Goal: Information Seeking & Learning: Learn about a topic

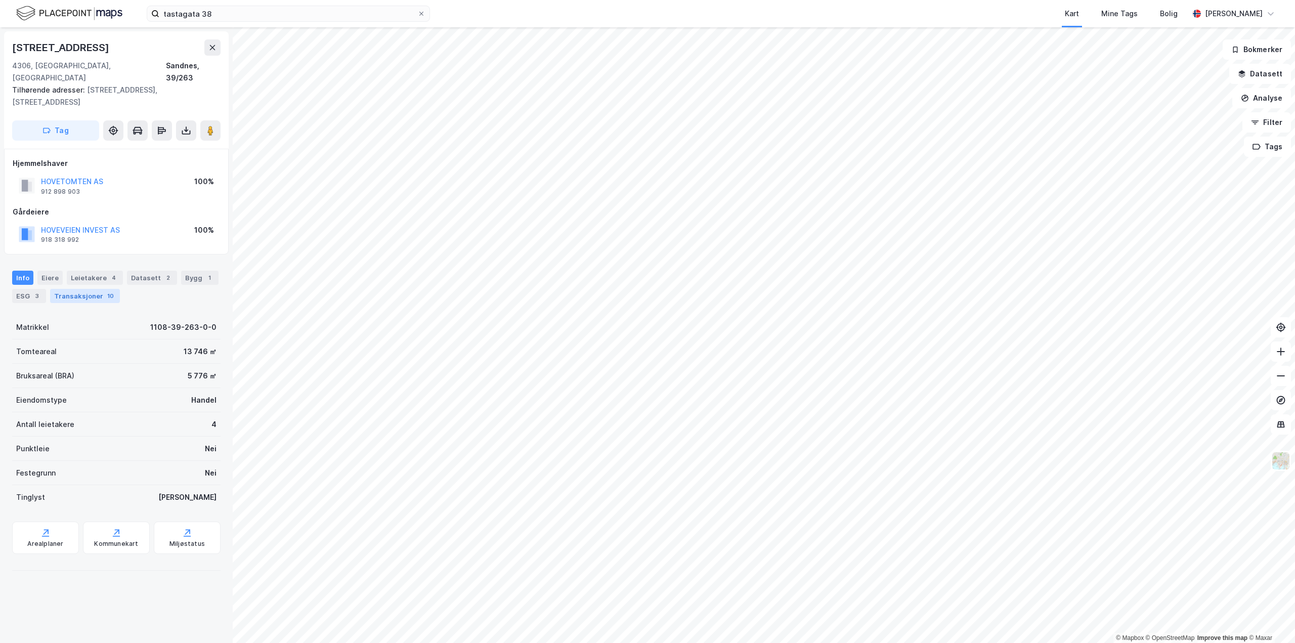
click at [85, 289] on div "Transaksjoner 10" at bounding box center [85, 296] width 70 height 14
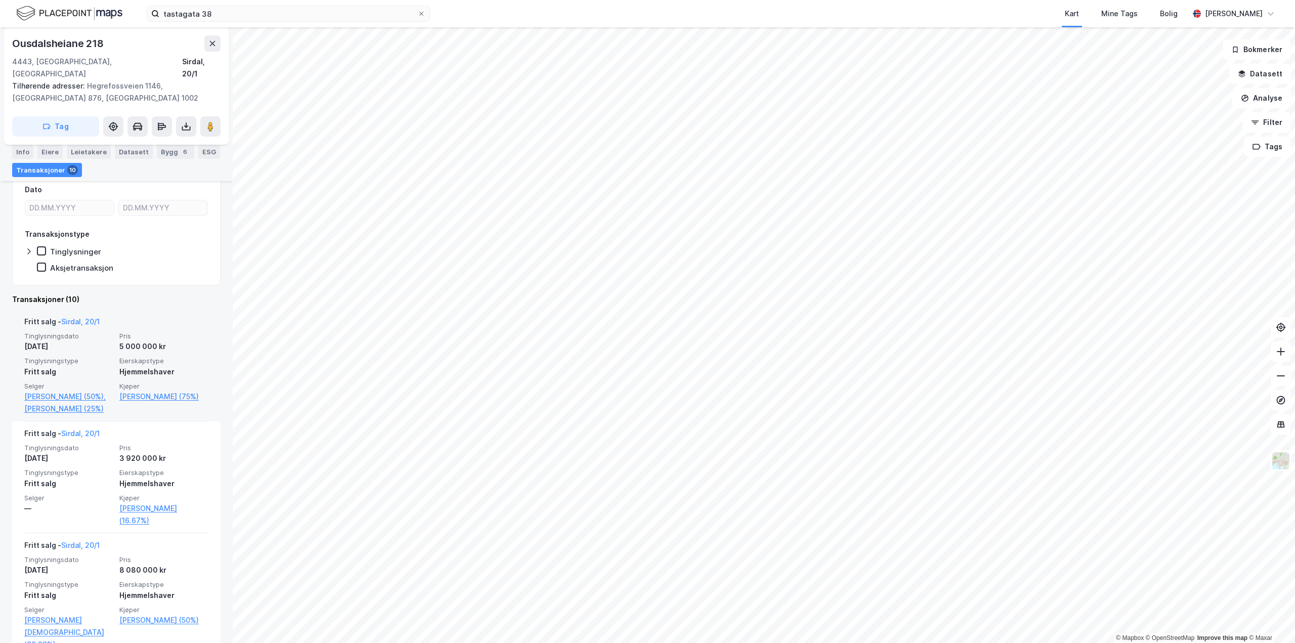
scroll to position [101, 0]
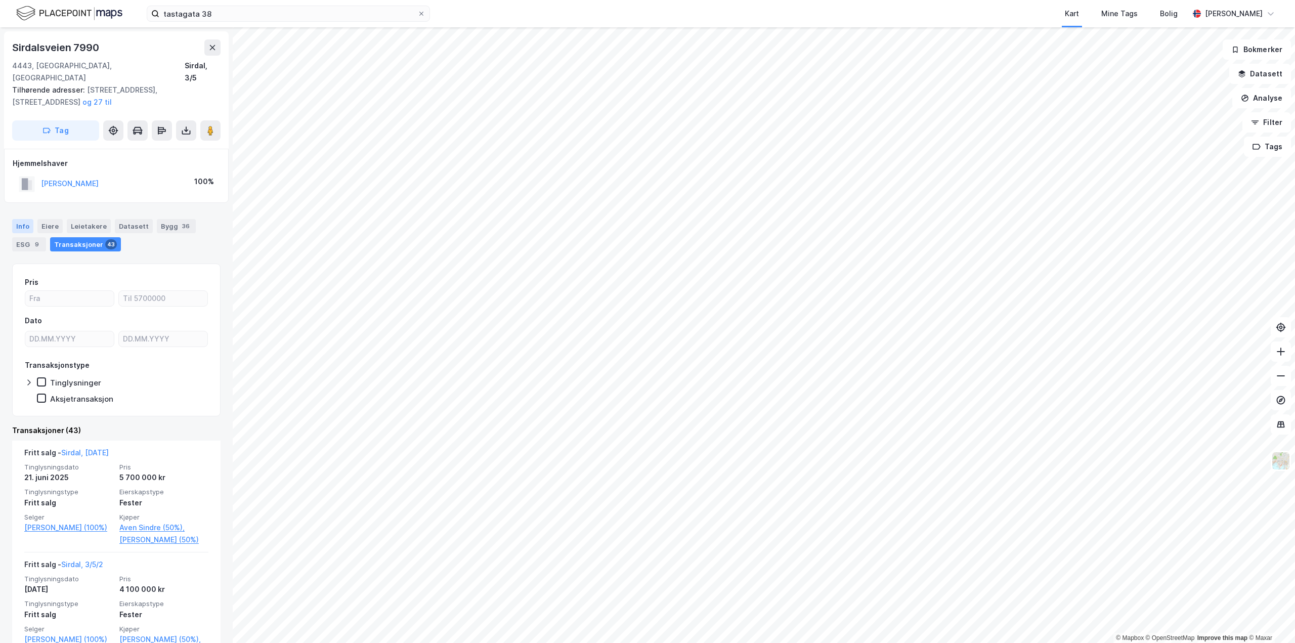
click at [16, 219] on div "Info" at bounding box center [22, 226] width 21 height 14
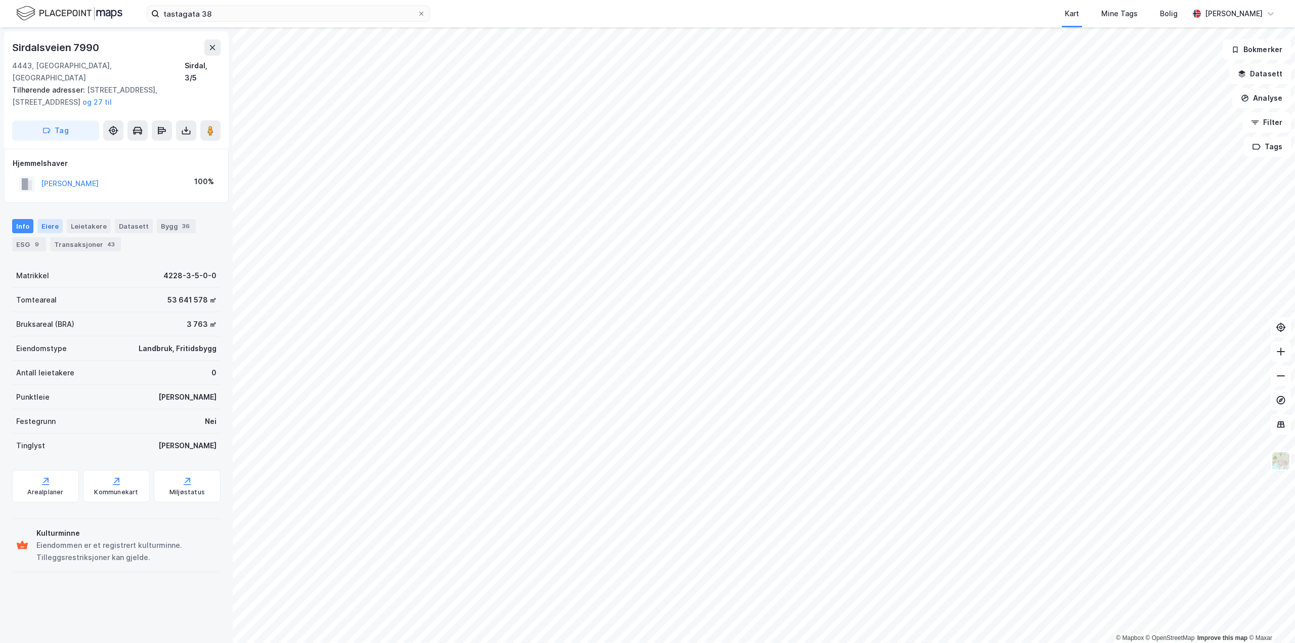
click at [46, 219] on div "Eiere" at bounding box center [49, 226] width 25 height 14
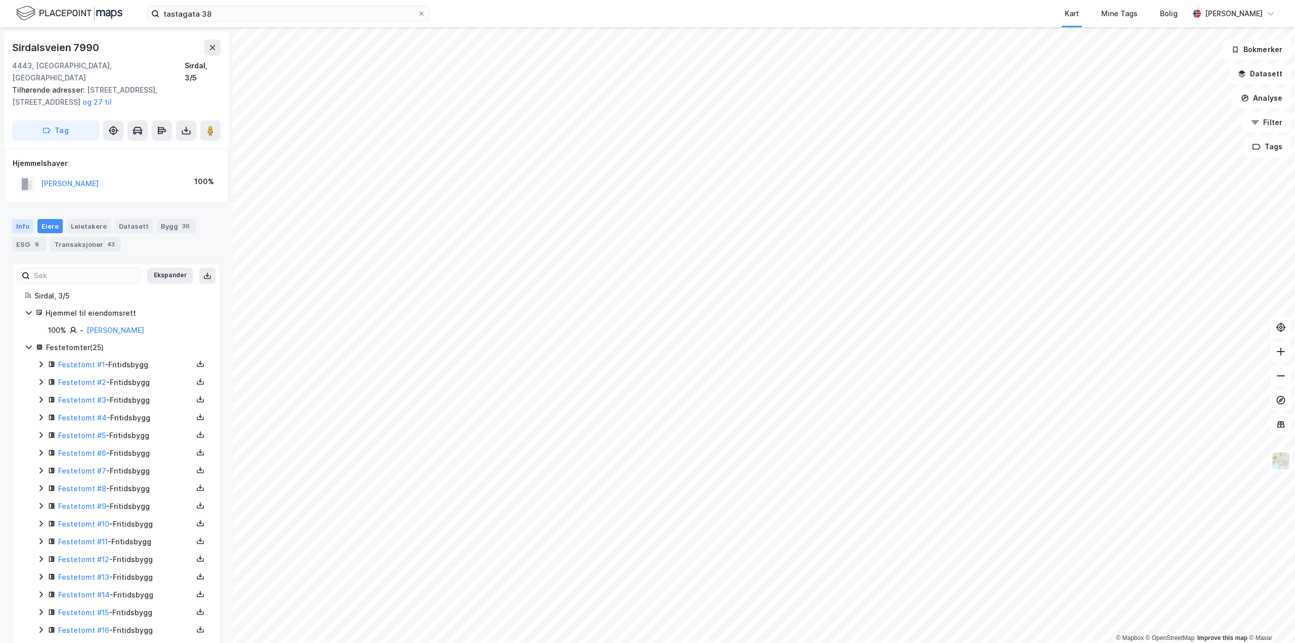
click at [25, 219] on div "Info" at bounding box center [22, 226] width 21 height 14
